Goal: Task Accomplishment & Management: Complete application form

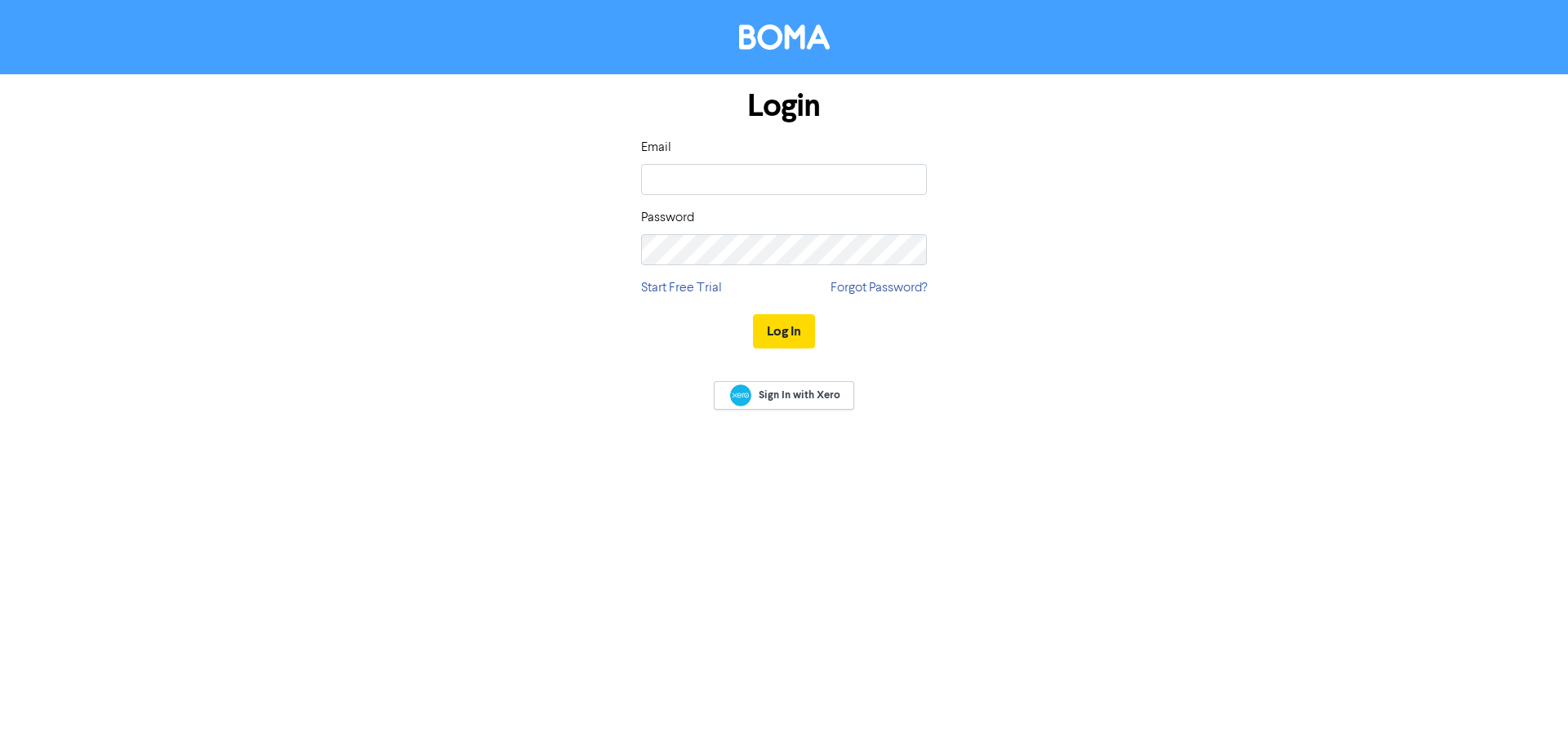
type input "[EMAIL_ADDRESS][DOMAIN_NAME]"
click at [753, 315] on button "Log In" at bounding box center [784, 332] width 62 height 35
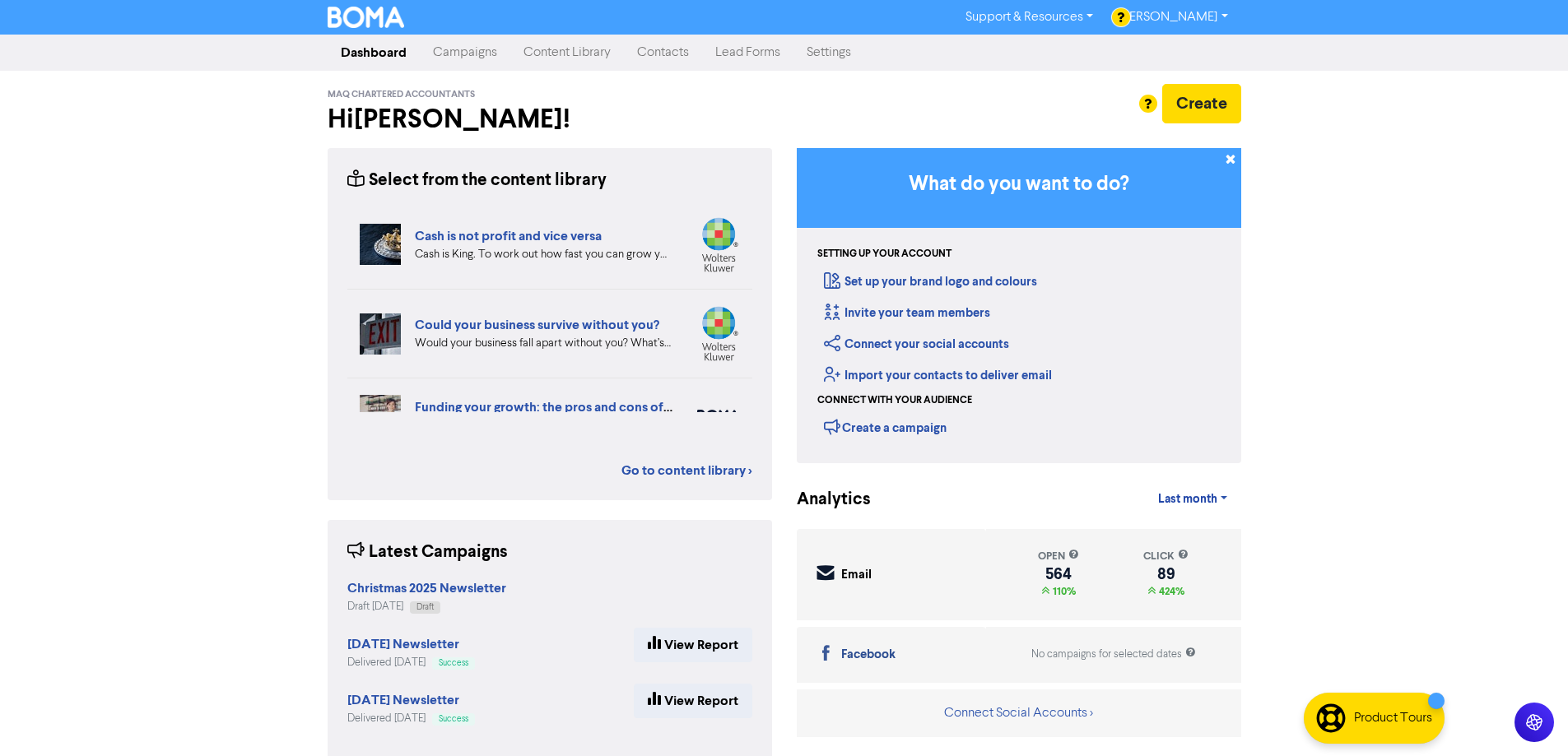
click at [646, 47] on link "Contacts" at bounding box center [663, 52] width 79 height 33
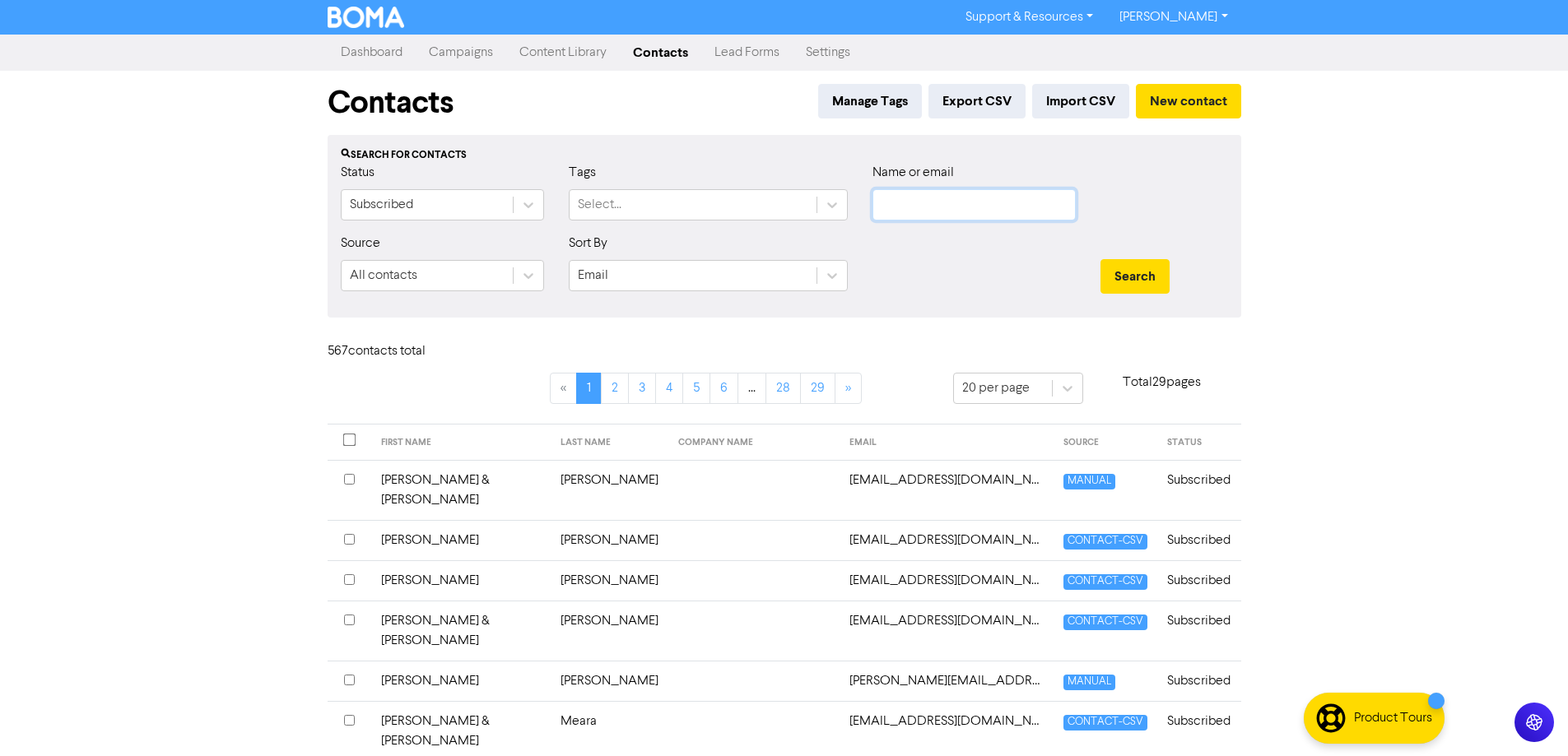
click at [893, 205] on input "text" at bounding box center [974, 204] width 203 height 31
type input "traverse"
click at [1100, 260] on button "Search" at bounding box center [1134, 277] width 69 height 35
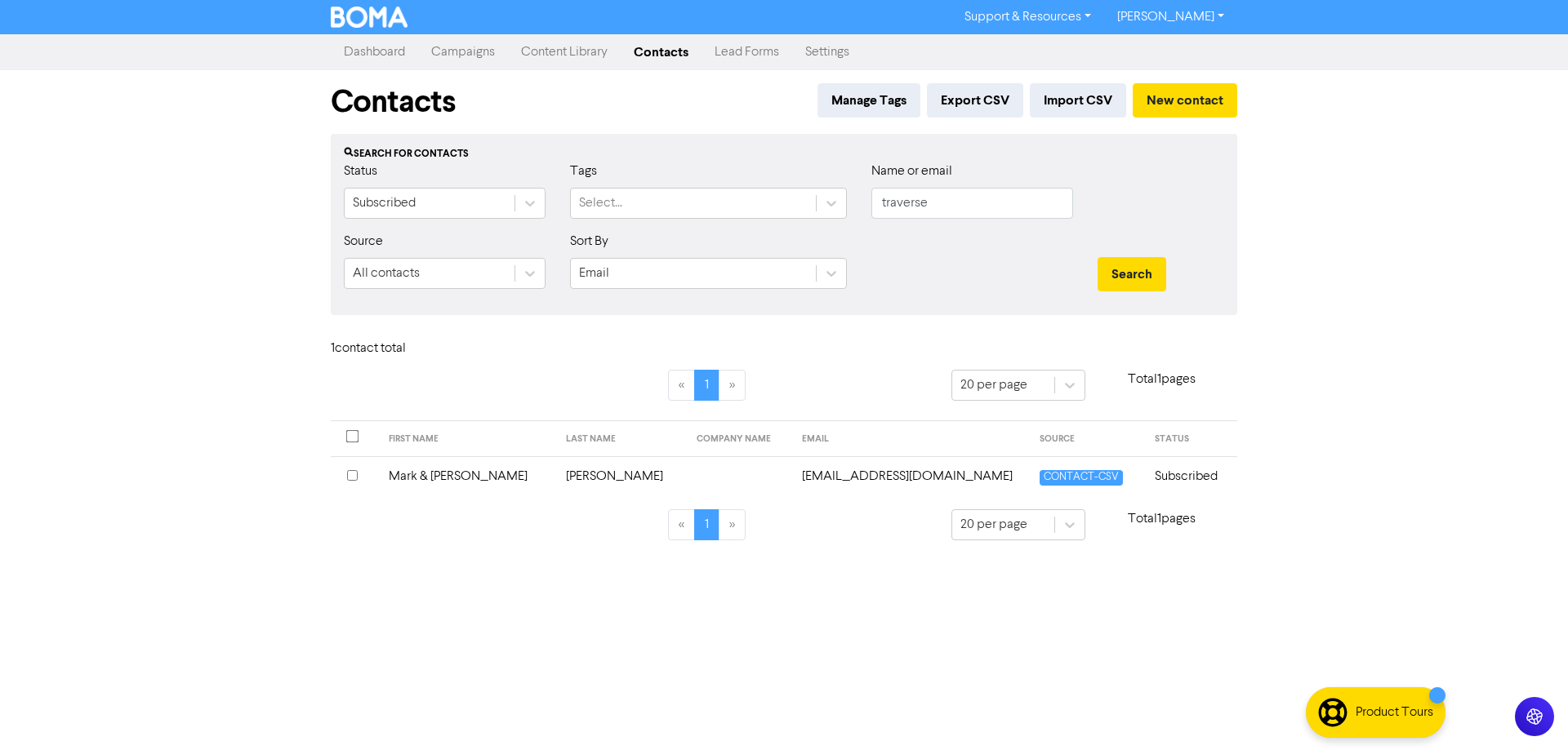
click at [420, 476] on td "Mark & [PERSON_NAME]" at bounding box center [468, 476] width 178 height 40
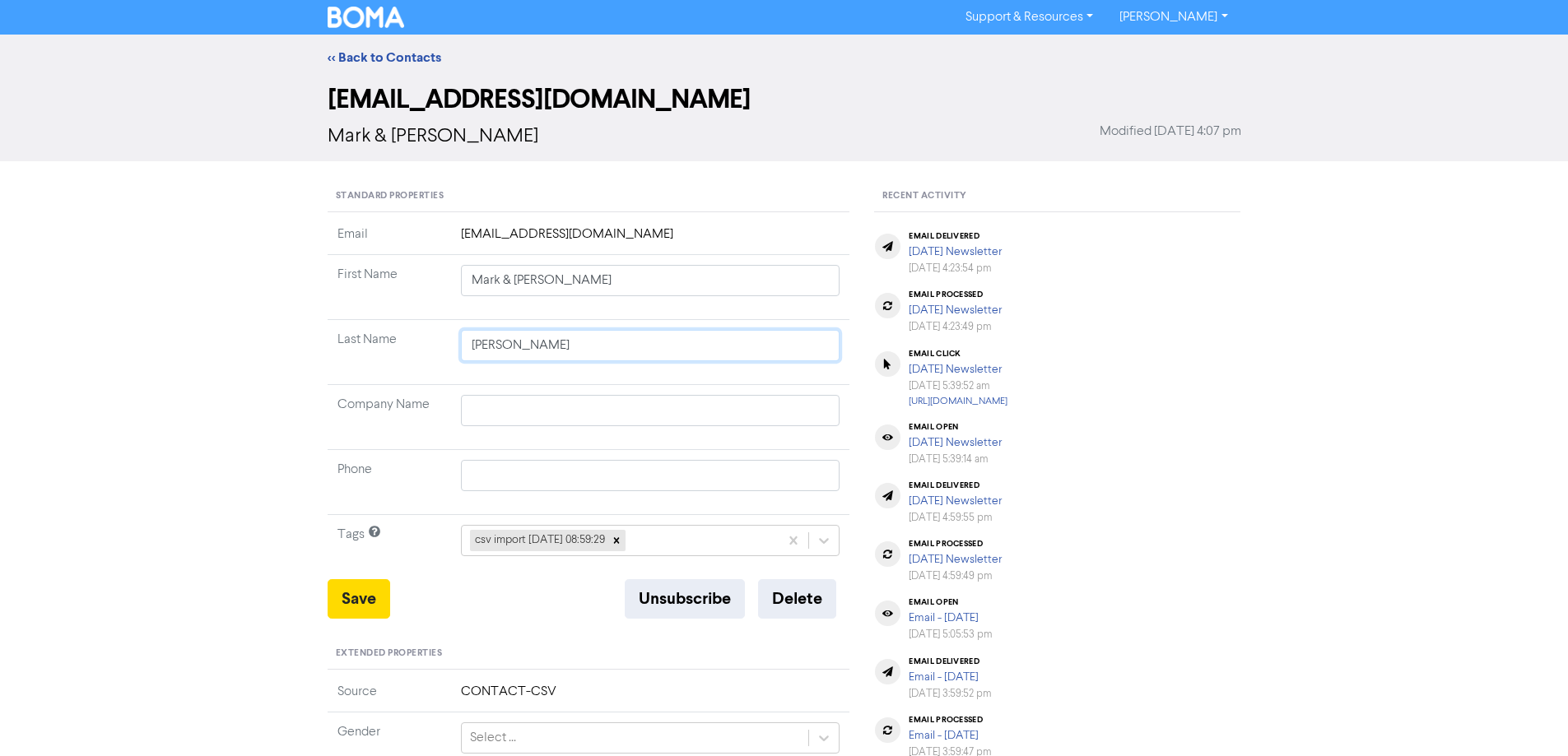
drag, startPoint x: 503, startPoint y: 341, endPoint x: 312, endPoint y: 326, distance: 191.6
click at [312, 326] on div "<< Back to Contacts [EMAIL_ADDRESS][DOMAIN_NAME] Mark & [PERSON_NAME] Modified …" at bounding box center [784, 625] width 1568 height 1180
click at [789, 593] on button "Delete" at bounding box center [797, 599] width 79 height 40
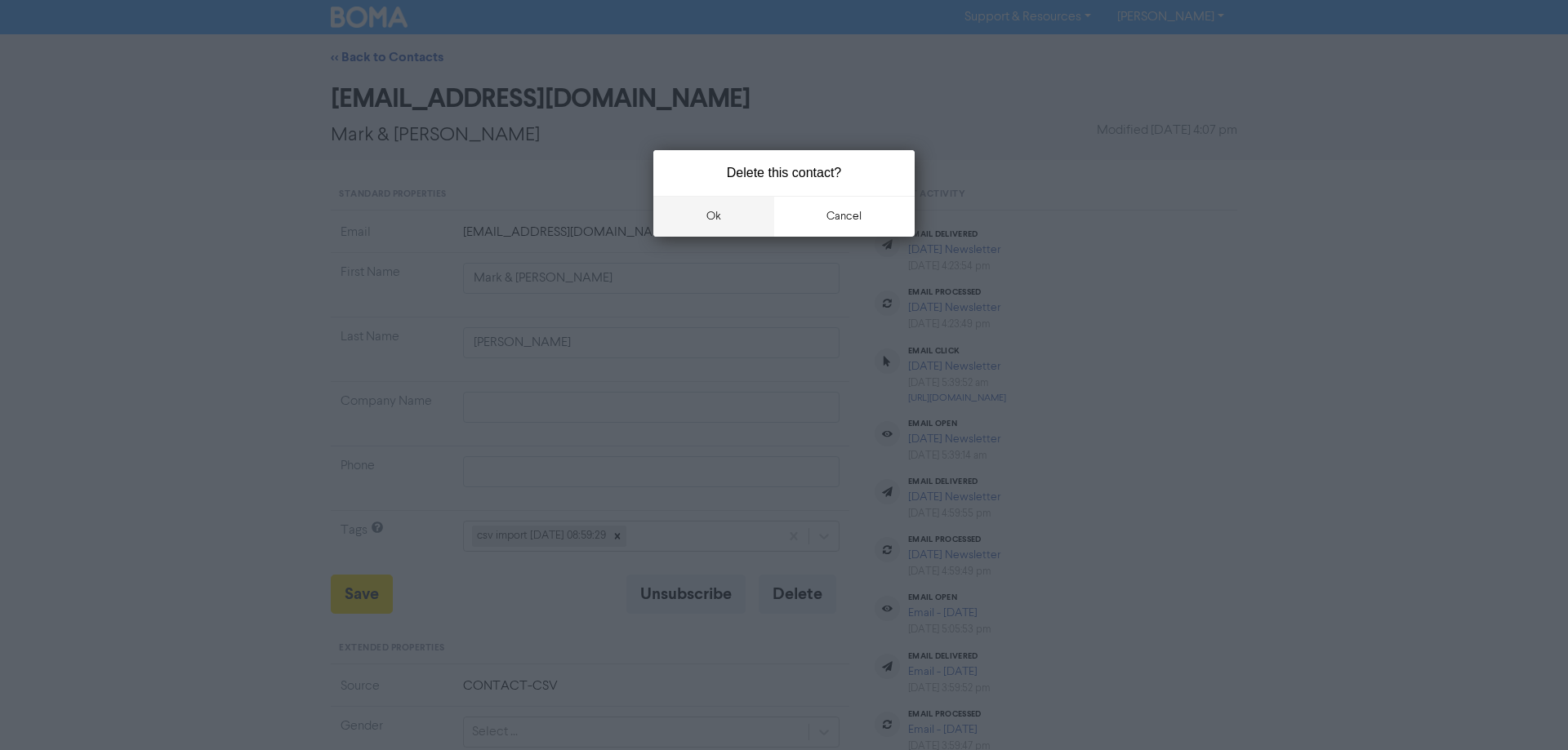
click at [712, 213] on button "ok" at bounding box center [714, 216] width 120 height 40
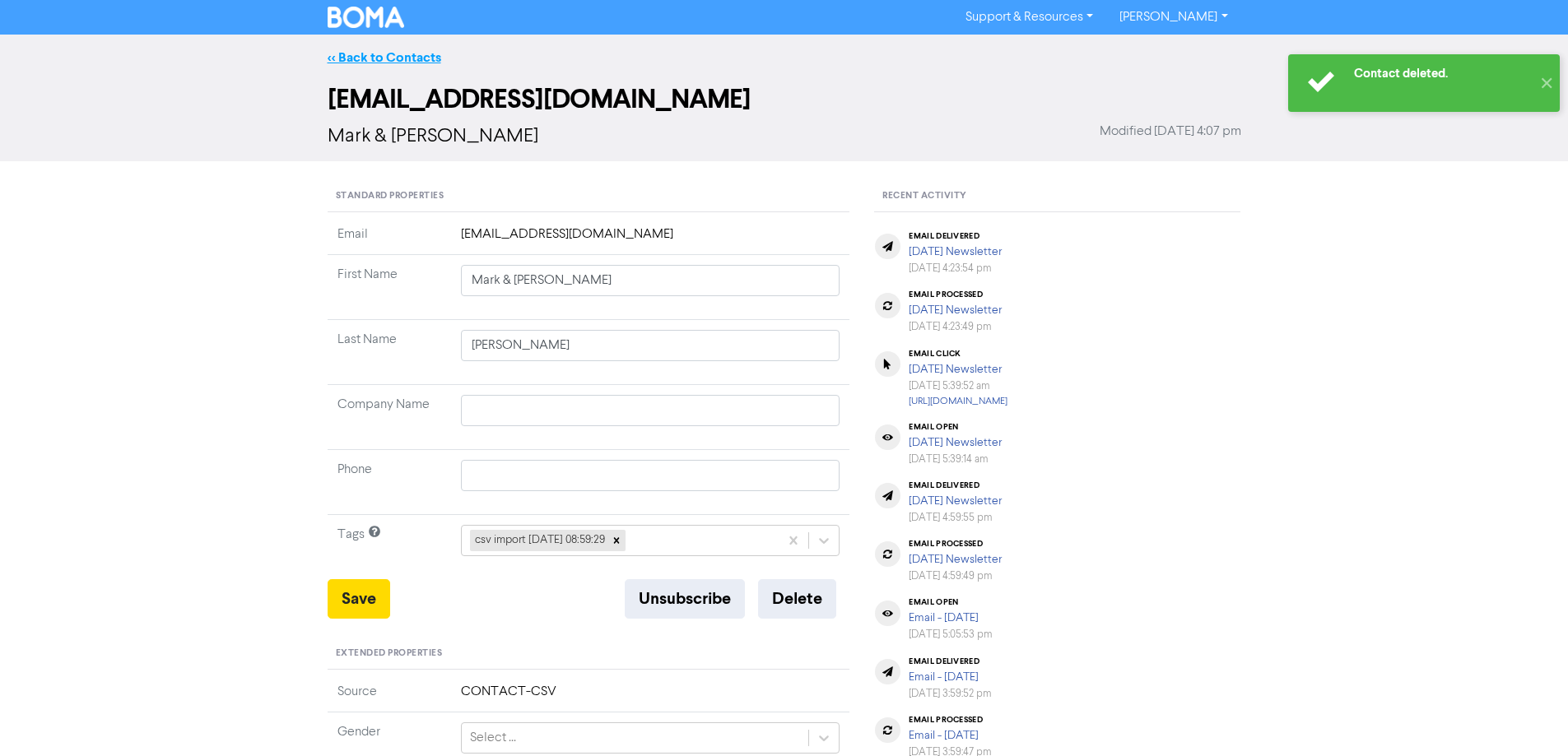
click at [364, 55] on link "<< Back to Contacts" at bounding box center [384, 58] width 113 height 17
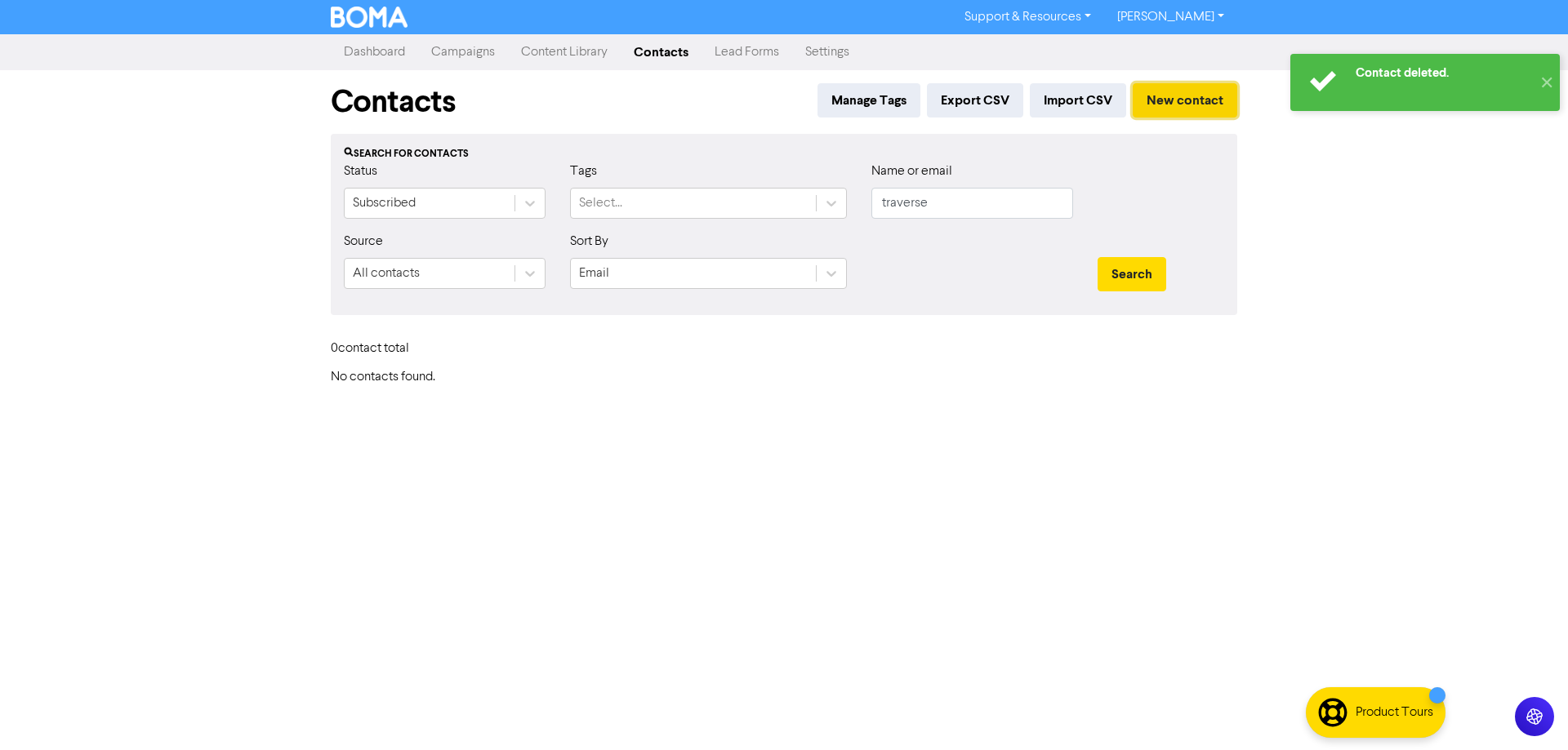
click at [1179, 87] on button "New contact" at bounding box center [1185, 100] width 105 height 35
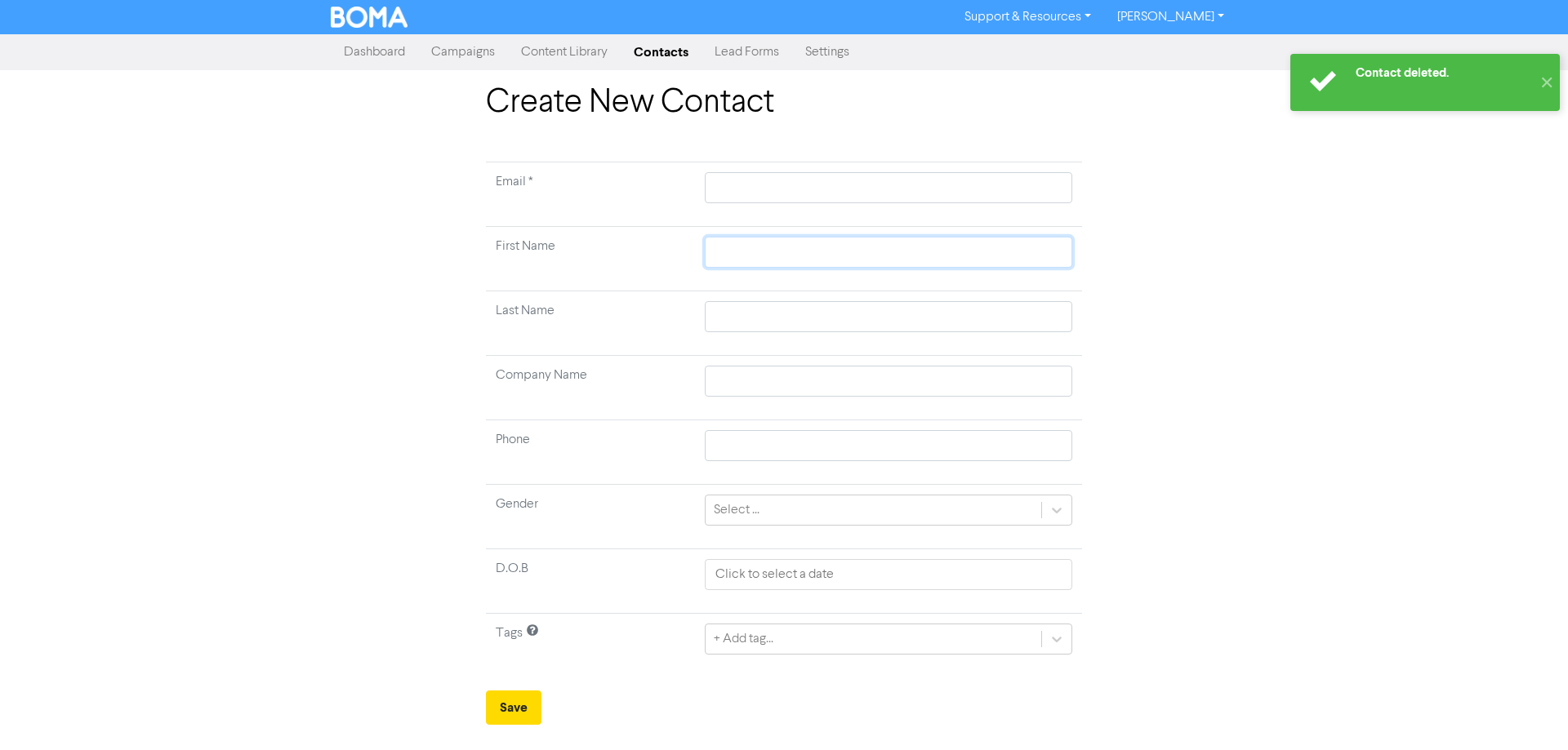
click at [727, 248] on input "text" at bounding box center [889, 252] width 367 height 31
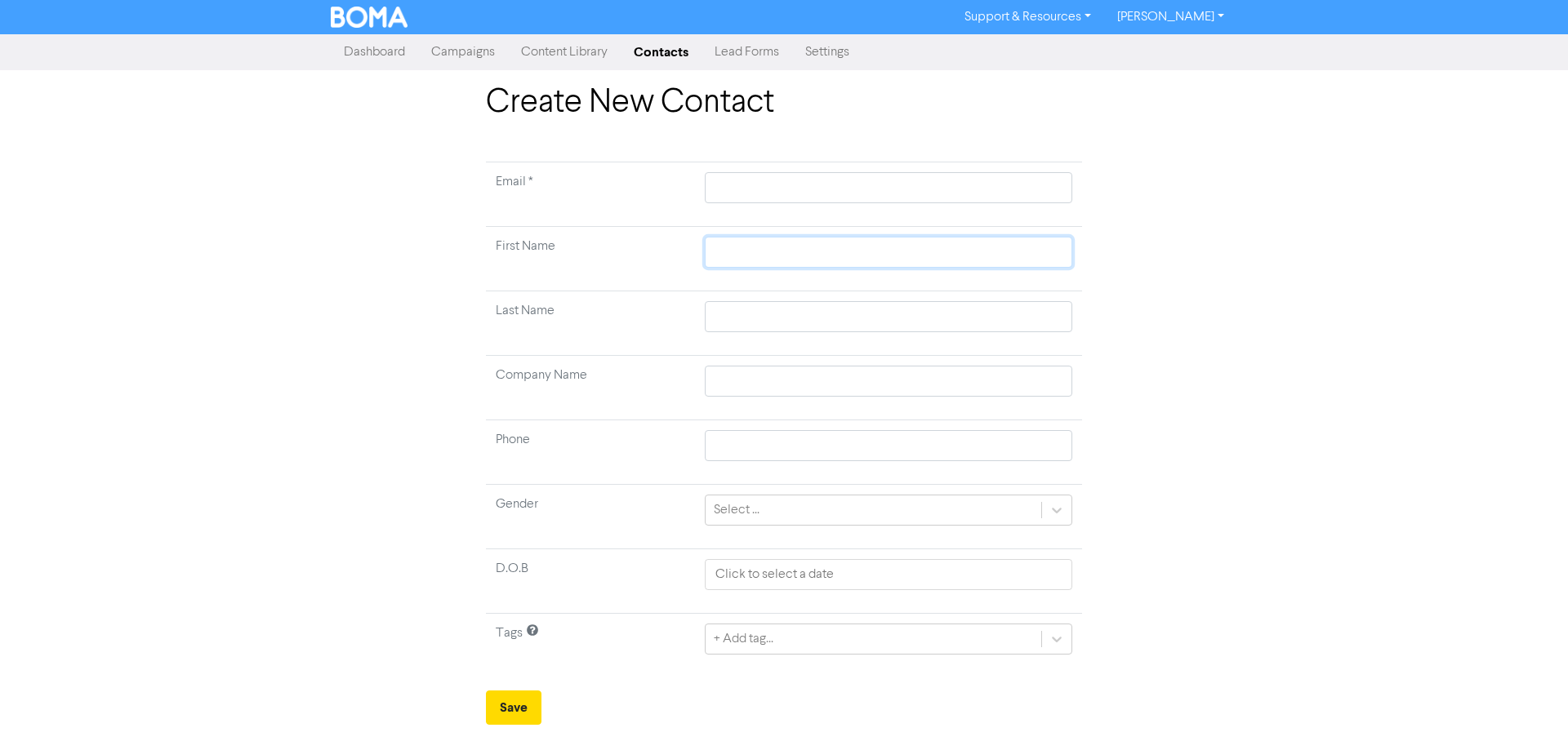
type input "M"
type input "Ma"
type input "Mar"
type input "Mark"
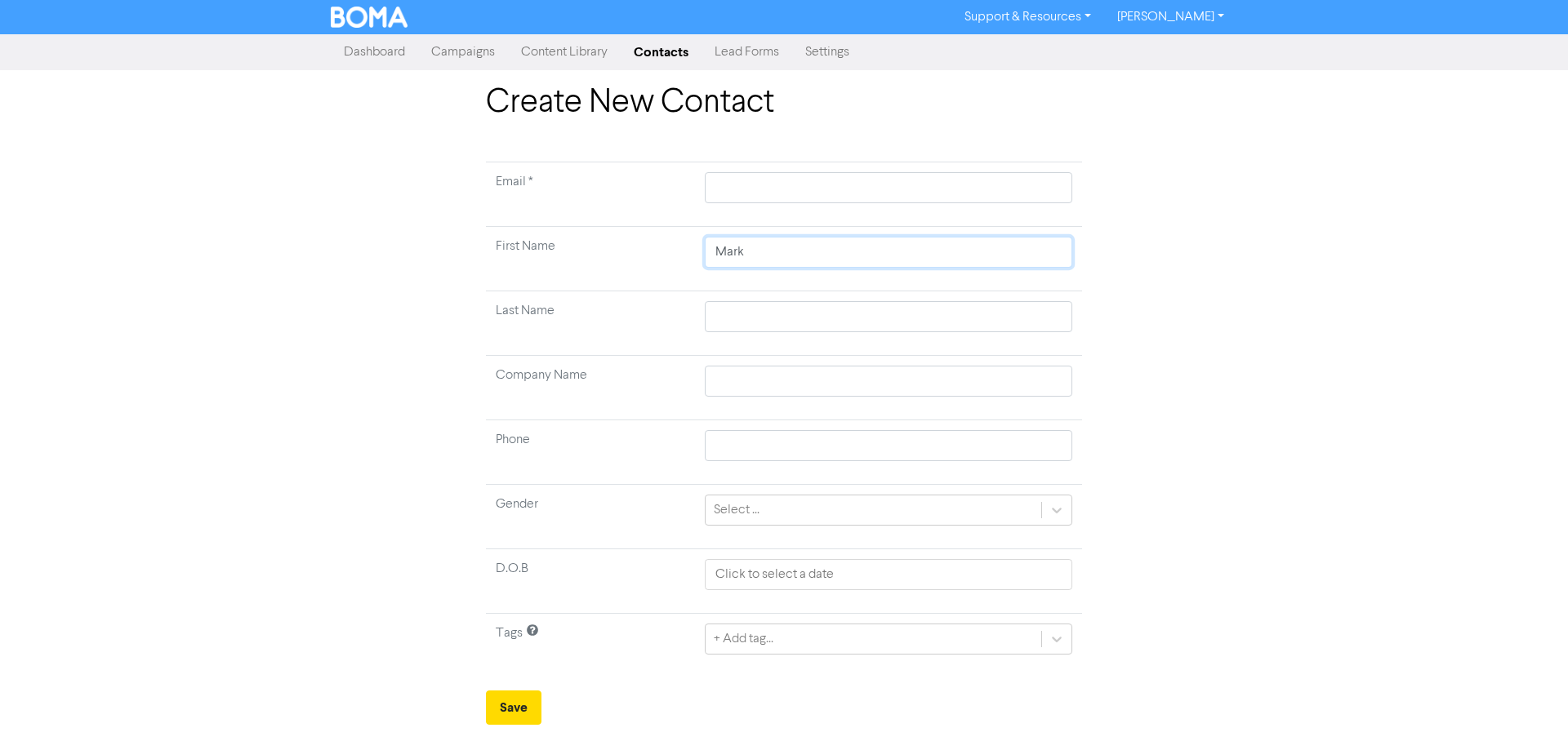
type input "Mark &"
type input "Mark & S"
type input "Mark & Su"
type input "Mark & [PERSON_NAME]"
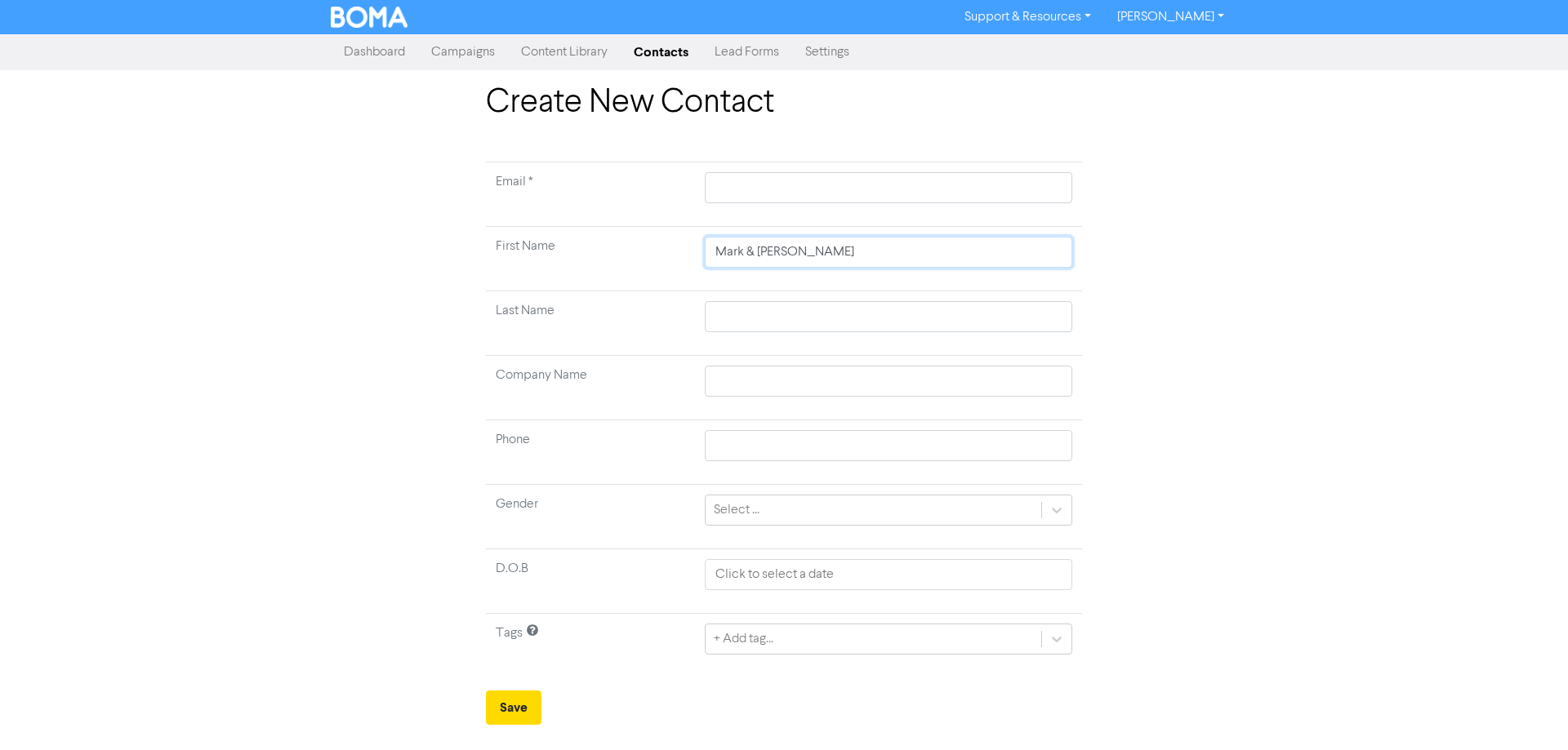
type input "Mark & [PERSON_NAME]"
click at [746, 310] on input "text" at bounding box center [889, 316] width 367 height 31
paste input "[PERSON_NAME]"
type input "[PERSON_NAME]"
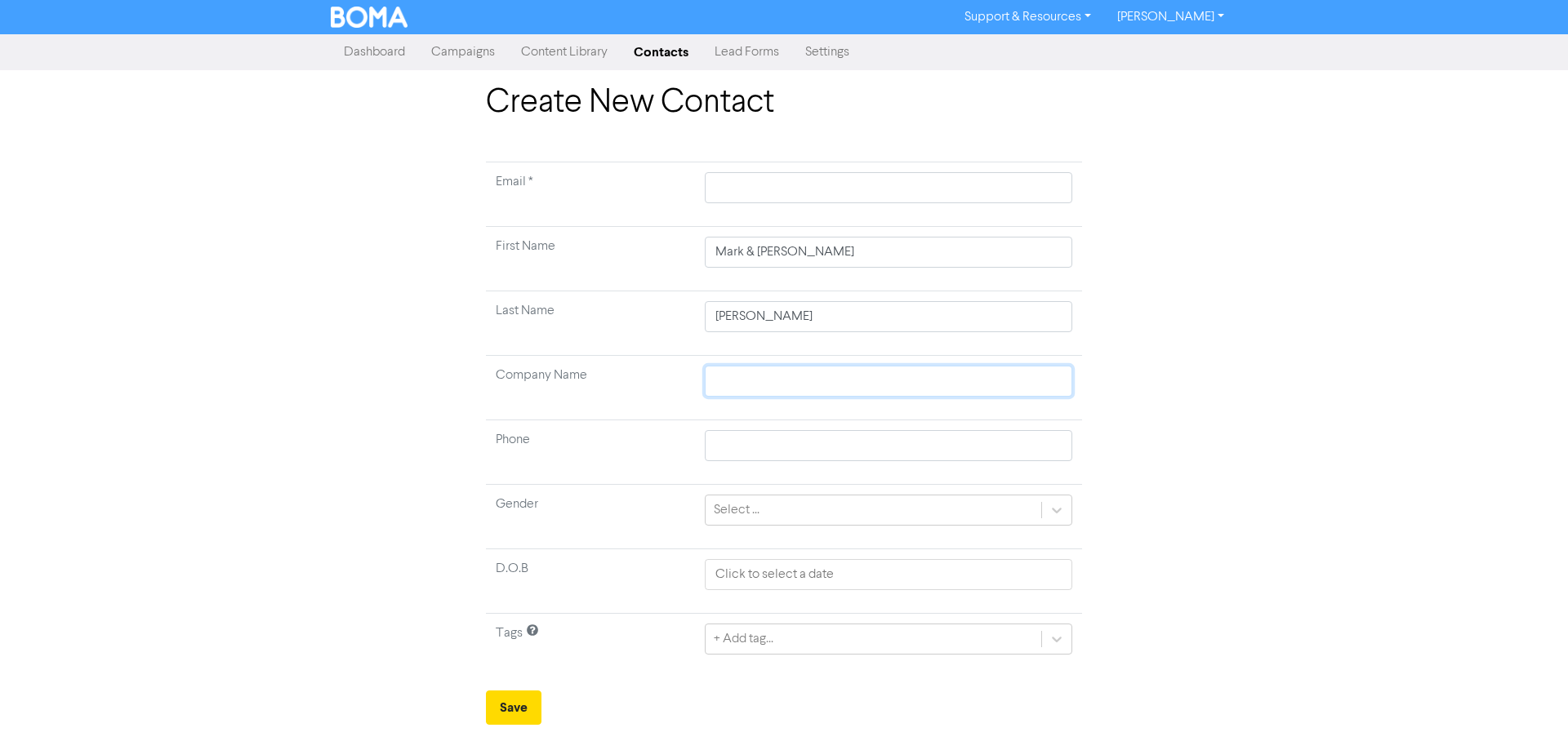
click at [737, 376] on input "text" at bounding box center [889, 381] width 367 height 31
click at [720, 383] on input "text" at bounding box center [889, 381] width 367 height 31
paste input "Traverse Developments Limited"
type input "Traverse Developments Limited"
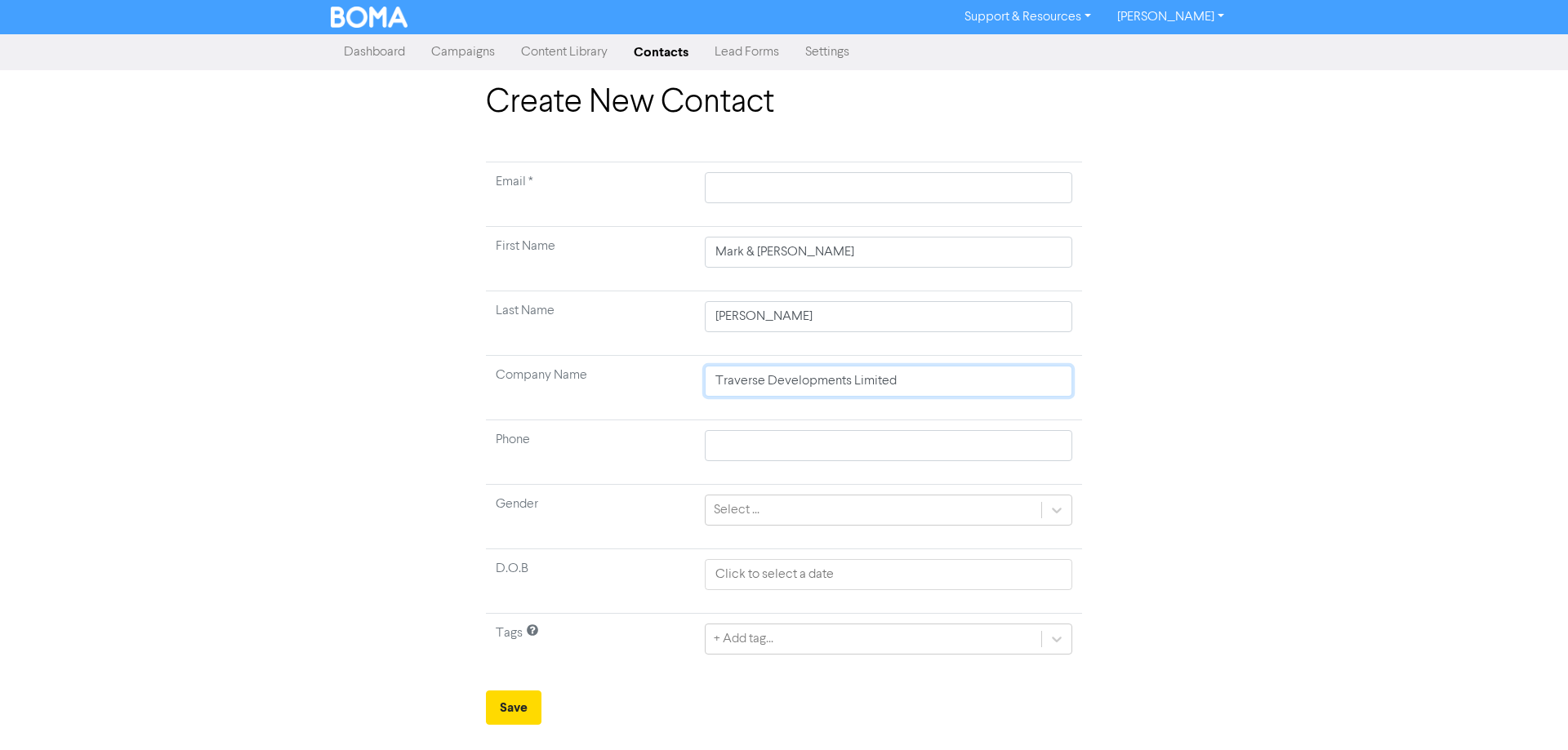
type input "Traverse Developments Limited"
click at [723, 187] on input "text" at bounding box center [889, 188] width 367 height 31
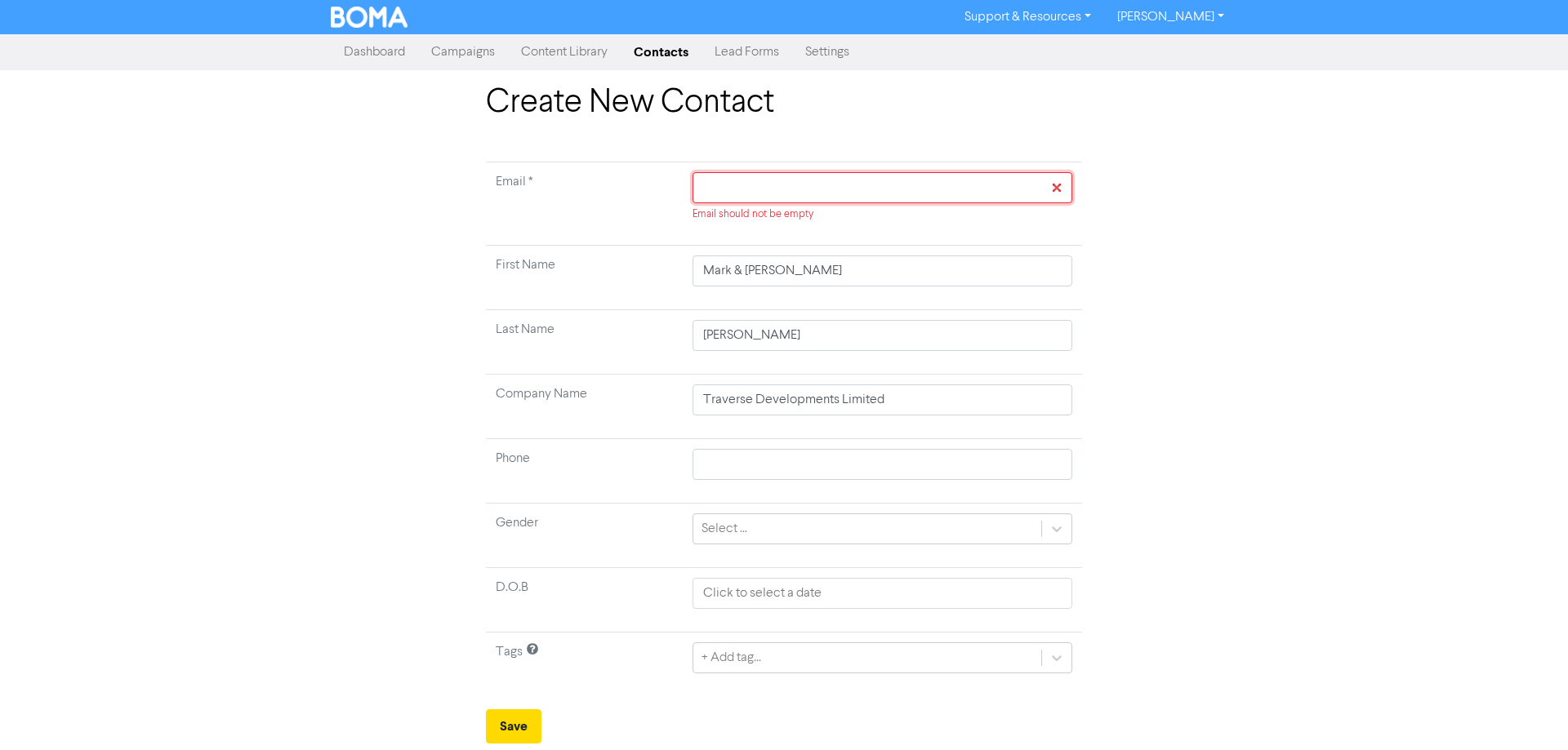
click at [726, 187] on input "text" at bounding box center [883, 188] width 380 height 31
paste input "mailto:[PERSON_NAME][EMAIL_ADDRESS][DOMAIN_NAME]"
type input "mailto:[PERSON_NAME][EMAIL_ADDRESS][DOMAIN_NAME]"
click at [741, 189] on input "mailto:[PERSON_NAME][EMAIL_ADDRESS][DOMAIN_NAME]" at bounding box center [883, 188] width 380 height 31
type input "[EMAIL_ADDRESS][DOMAIN_NAME]"
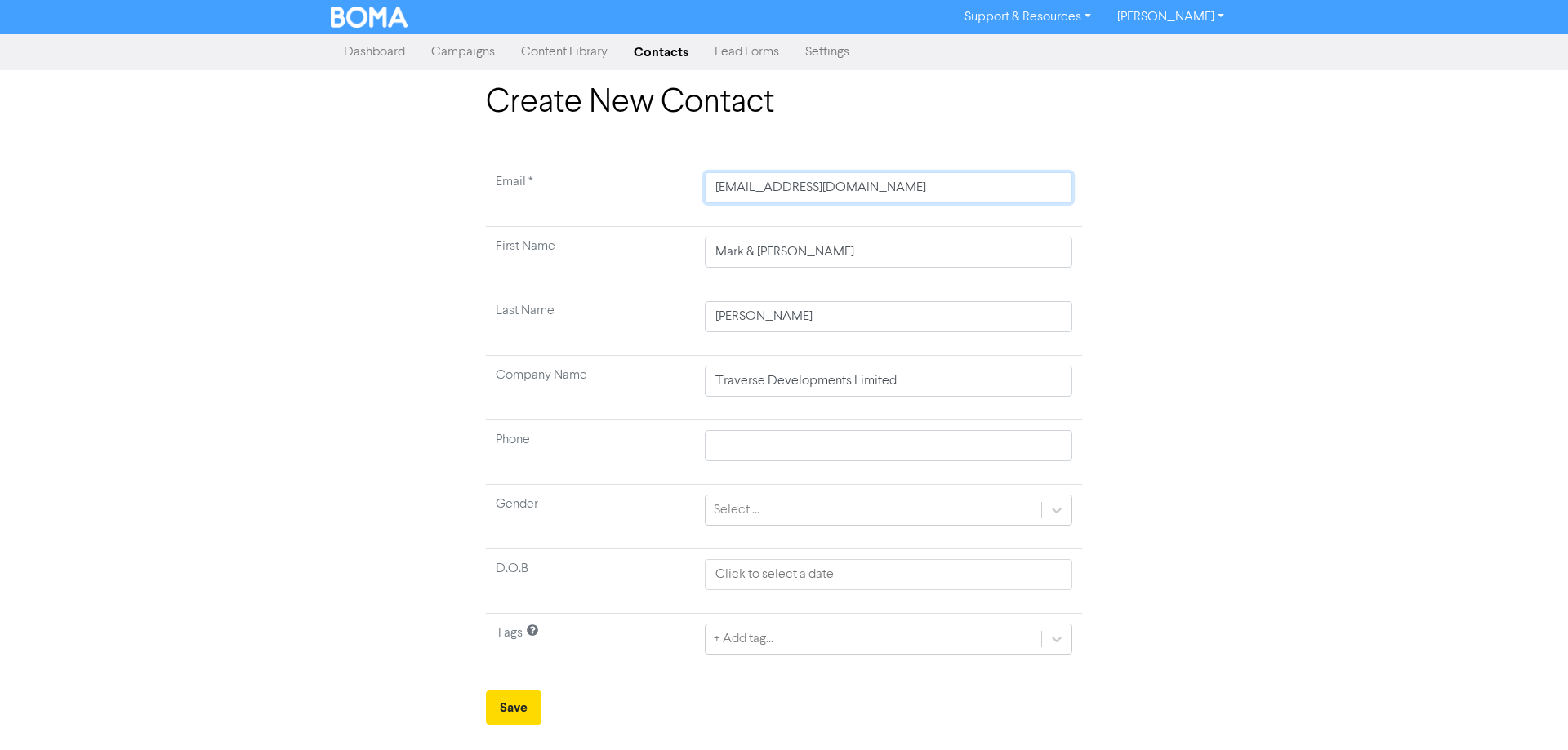
type input "[EMAIL_ADDRESS][DOMAIN_NAME]"
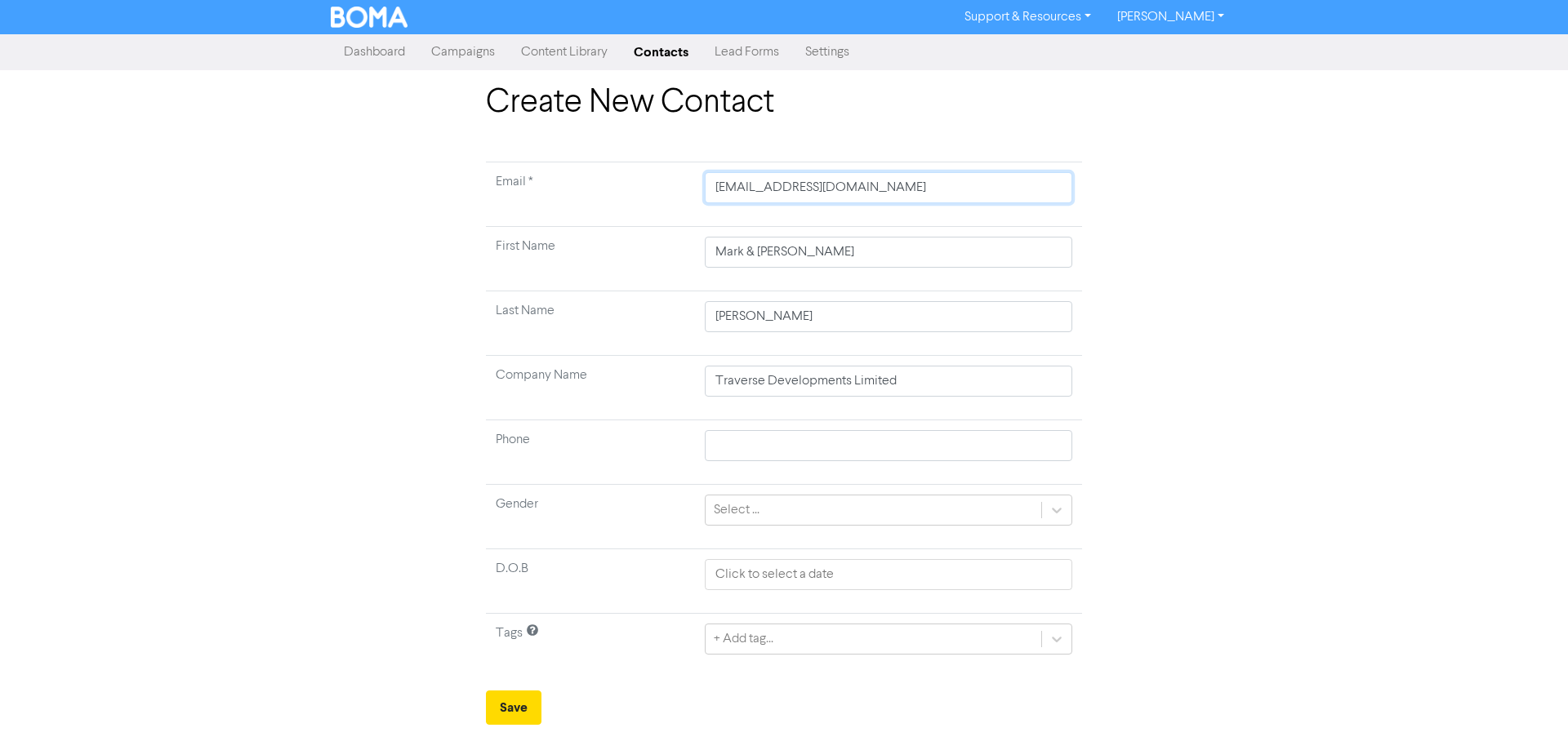
type input "[PERSON_NAME][EMAIL_ADDRESS][DOMAIN_NAME]"
click at [1247, 466] on div "Create New Contact Email * [PERSON_NAME][EMAIL_ADDRESS][DOMAIN_NAME] First Name…" at bounding box center [784, 404] width 931 height 641
click at [505, 707] on button "Save" at bounding box center [513, 708] width 55 height 35
